Goal: Check status: Check status

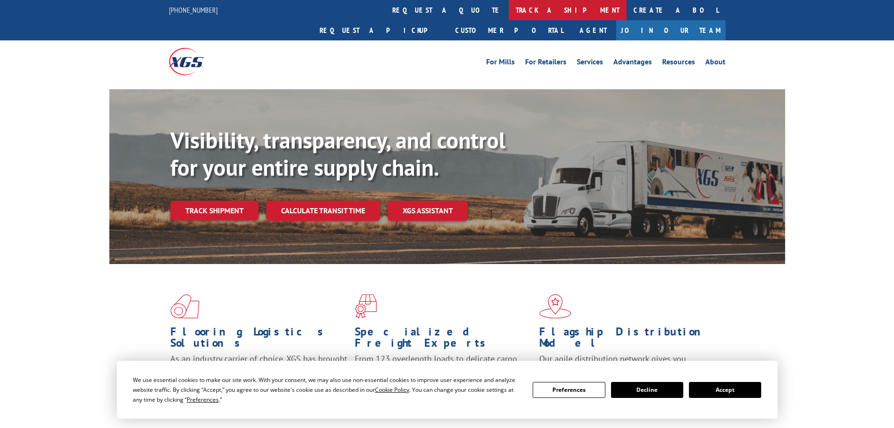
click at [509, 13] on link "track a shipment" at bounding box center [568, 10] width 118 height 20
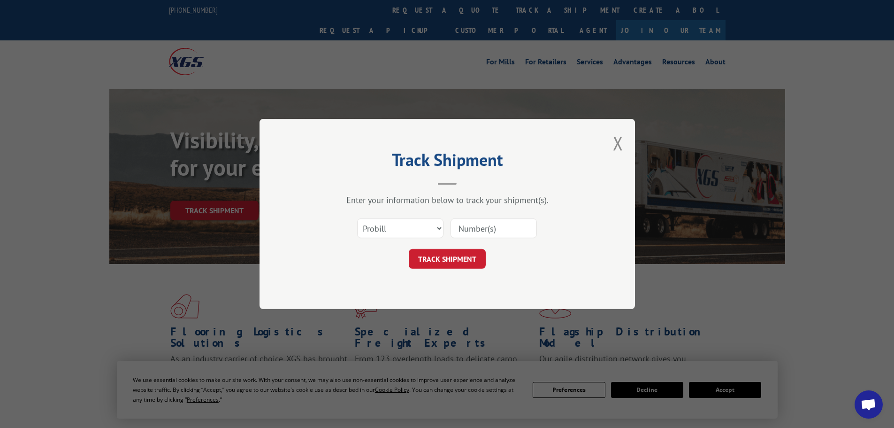
click at [482, 231] on input at bounding box center [494, 228] width 86 height 20
paste input "17472219"
type input "17472219"
click at [456, 257] on button "TRACK SHIPMENT" at bounding box center [447, 259] width 77 height 20
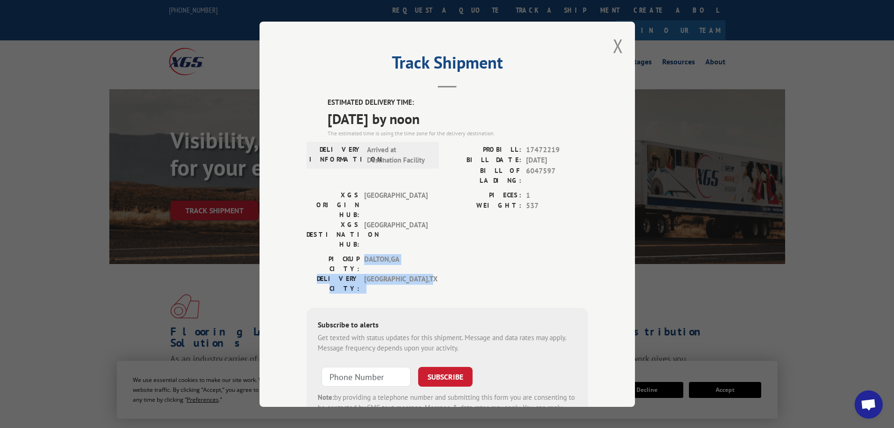
drag, startPoint x: 362, startPoint y: 220, endPoint x: 405, endPoint y: 228, distance: 43.4
click at [405, 253] on div "PICKUP CITY: [GEOGRAPHIC_DATA] , [GEOGRAPHIC_DATA] DELIVERY CITY: [GEOGRAPHIC_D…" at bounding box center [369, 272] width 127 height 39
click at [417, 273] on span "[GEOGRAPHIC_DATA] , [GEOGRAPHIC_DATA]" at bounding box center [395, 283] width 63 height 20
drag, startPoint x: 415, startPoint y: 234, endPoint x: 353, endPoint y: 228, distance: 61.8
click at [353, 273] on div "DELIVERY CITY: [GEOGRAPHIC_DATA] , [GEOGRAPHIC_DATA]" at bounding box center [369, 283] width 127 height 20
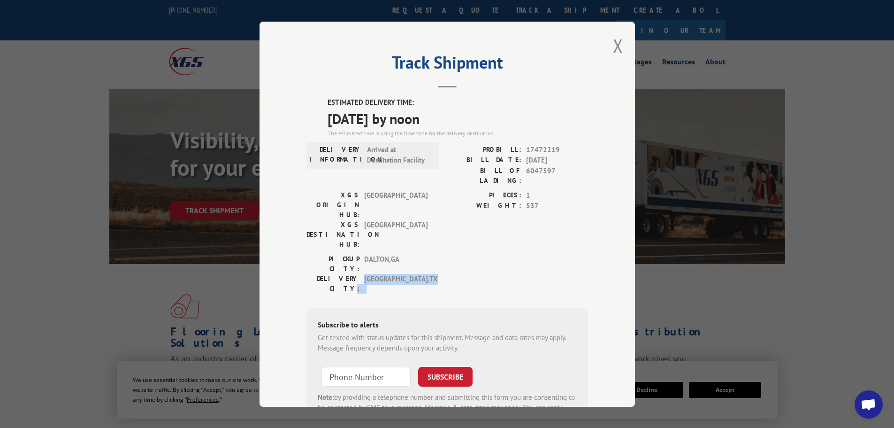
click at [375, 273] on span "[GEOGRAPHIC_DATA] , [GEOGRAPHIC_DATA]" at bounding box center [395, 283] width 63 height 20
